Goal: Manage account settings

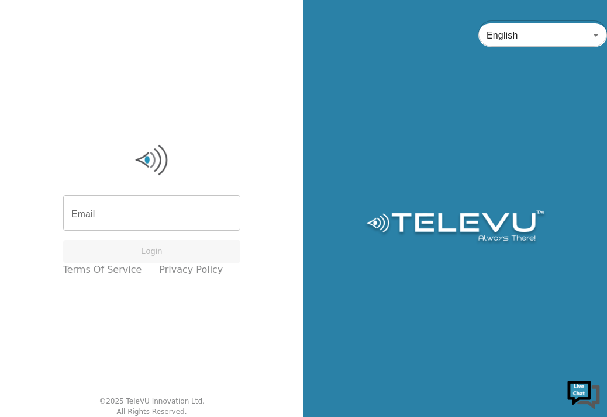
click at [89, 211] on input "Email" at bounding box center [152, 214] width 178 height 33
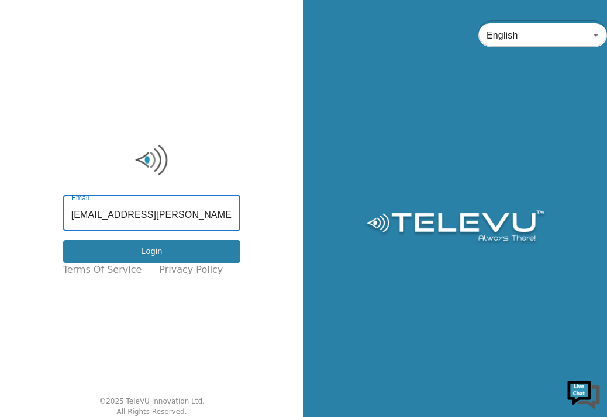
type input "[EMAIL_ADDRESS][PERSON_NAME][DOMAIN_NAME]"
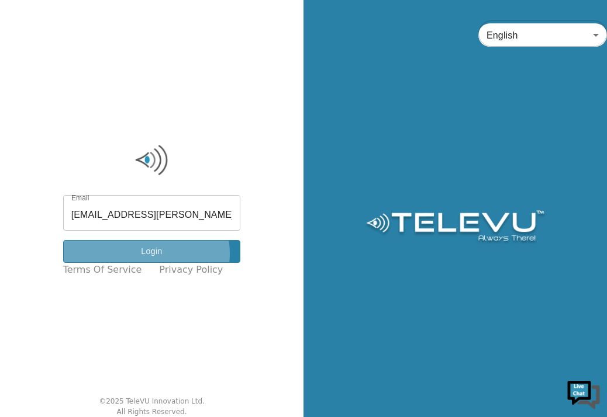
click at [155, 254] on button "Login" at bounding box center [152, 251] width 178 height 23
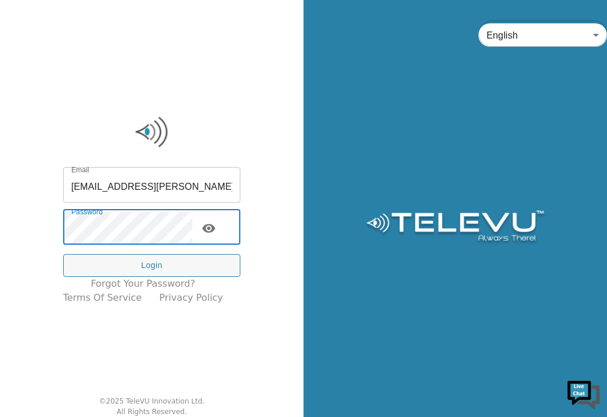
click at [65, 313] on div "Email [EMAIL_ADDRESS][PERSON_NAME][DOMAIN_NAME] Email Password Password Login F…" at bounding box center [151, 208] width 303 height 417
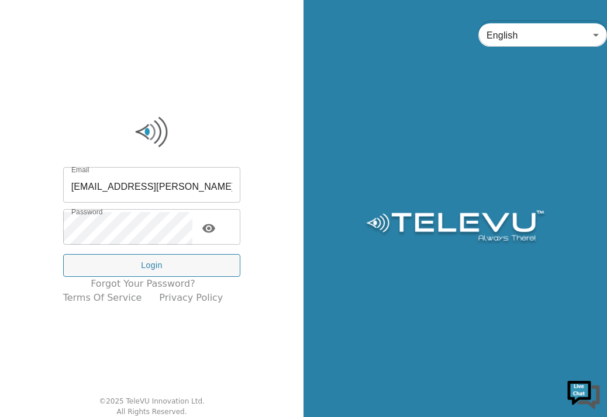
click at [215, 227] on icon "toggle password visibility" at bounding box center [208, 228] width 13 height 9
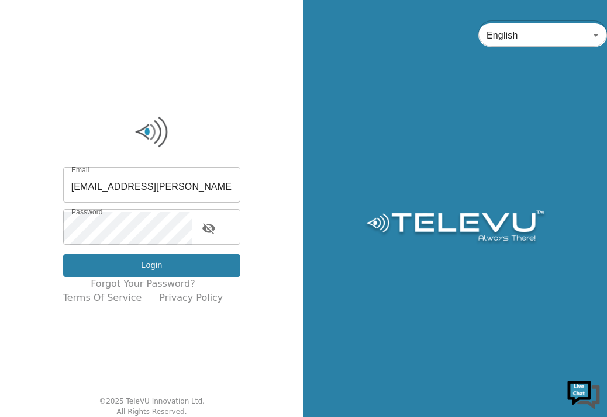
click at [155, 265] on button "Login" at bounding box center [152, 265] width 178 height 23
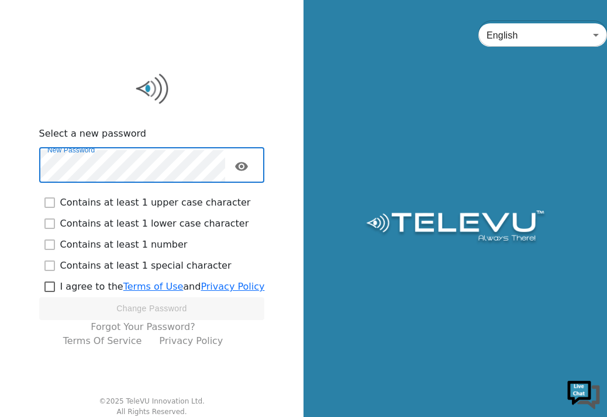
checkbox input "true"
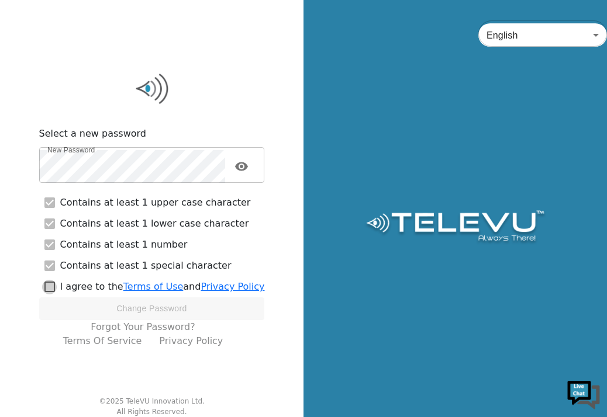
click at [54, 288] on input "checkbox" at bounding box center [49, 286] width 21 height 21
checkbox input "true"
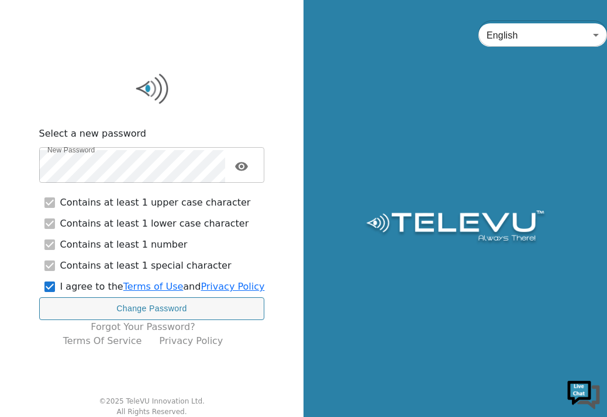
click at [248, 165] on icon "toggle password visibility" at bounding box center [241, 167] width 14 height 14
click at [22, 205] on div "Select a new password New Password New Password Contains at least 1 upper case …" at bounding box center [151, 208] width 303 height 417
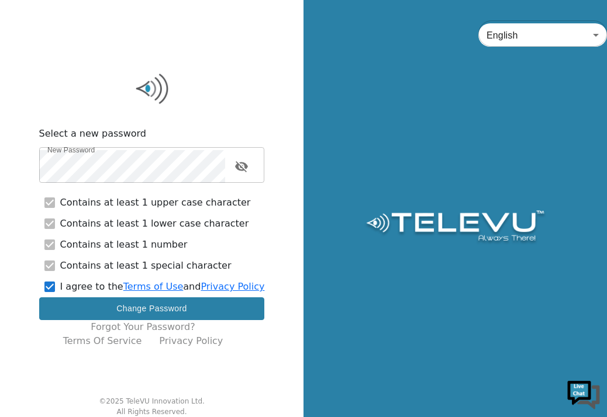
click at [150, 309] on button "Change Password" at bounding box center [152, 308] width 226 height 23
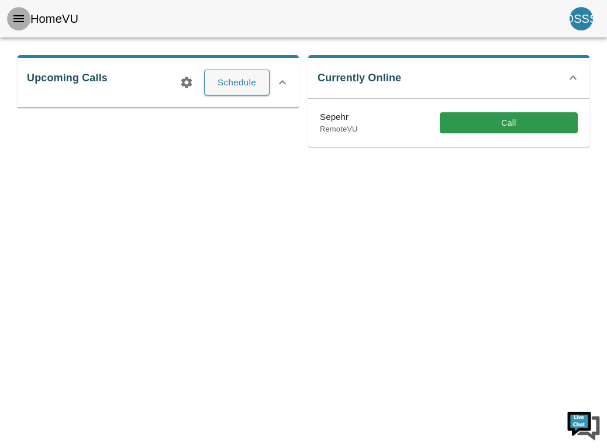
click at [24, 26] on button "menu" at bounding box center [18, 18] width 23 height 23
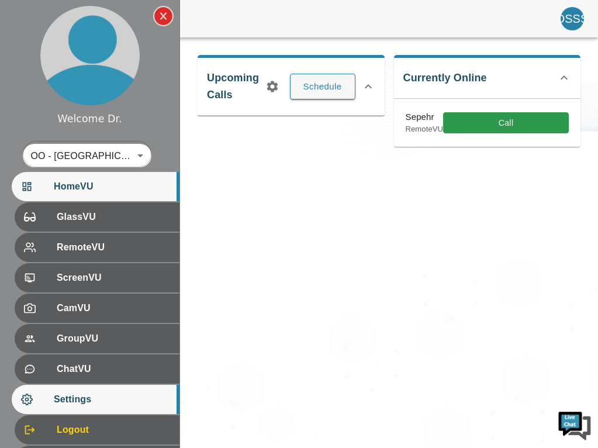
click at [102, 399] on span "Settings" at bounding box center [112, 399] width 116 height 14
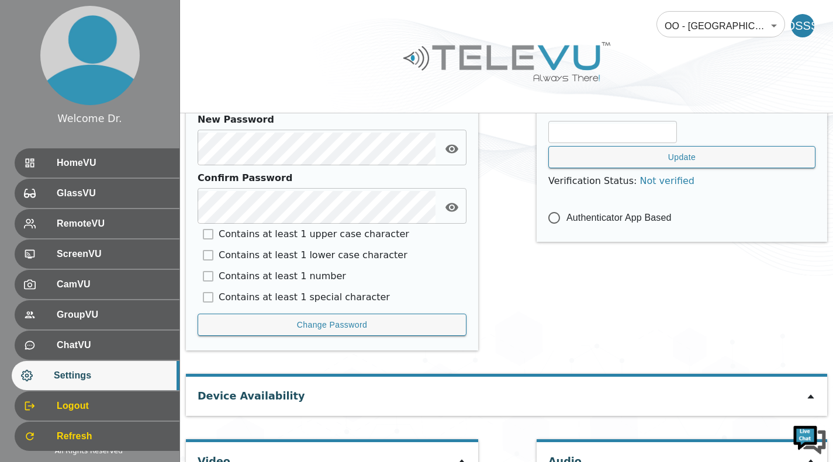
scroll to position [574, 0]
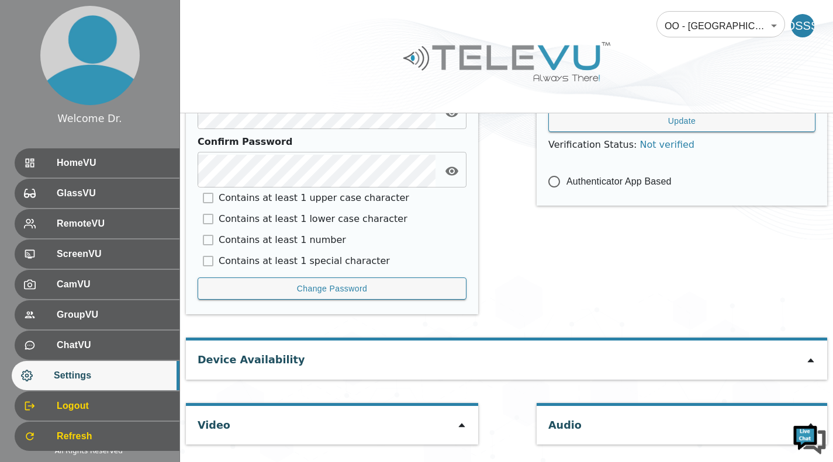
click at [606, 368] on div "Device Availability" at bounding box center [506, 360] width 641 height 39
click at [606, 361] on icon at bounding box center [810, 360] width 9 height 9
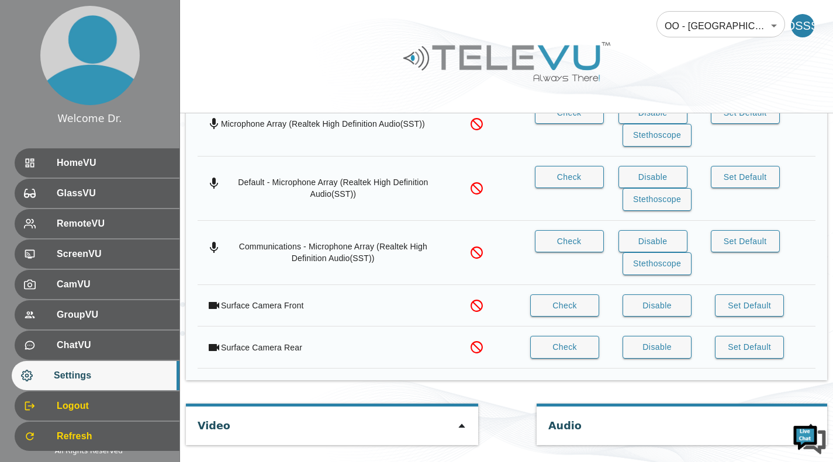
scroll to position [902, 0]
click at [606, 347] on button "Disable" at bounding box center [656, 346] width 69 height 23
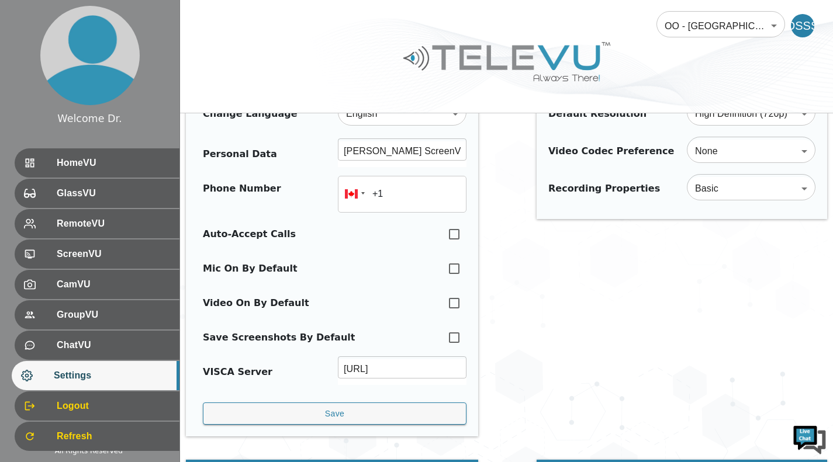
scroll to position [0, 0]
